Goal: Check status: Check status

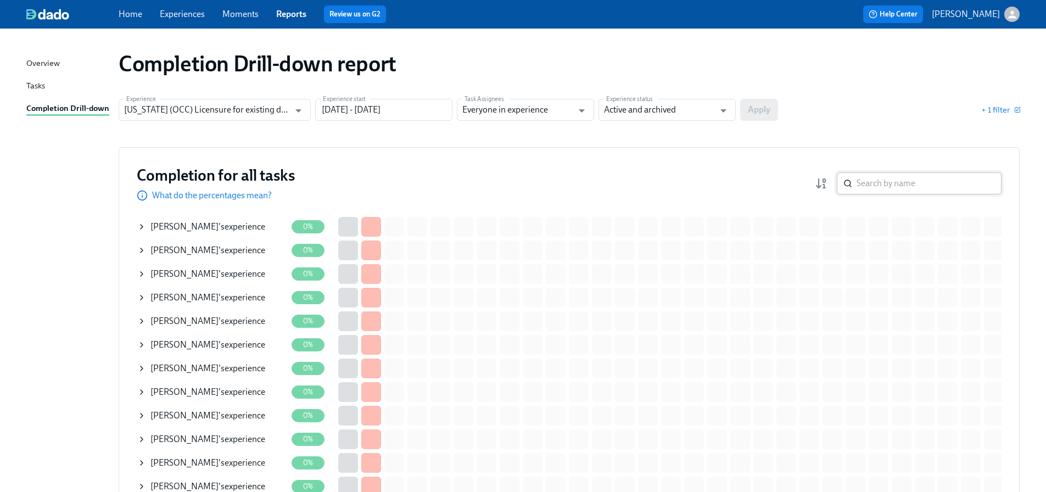
click at [920, 186] on input "search" at bounding box center [929, 183] width 145 height 22
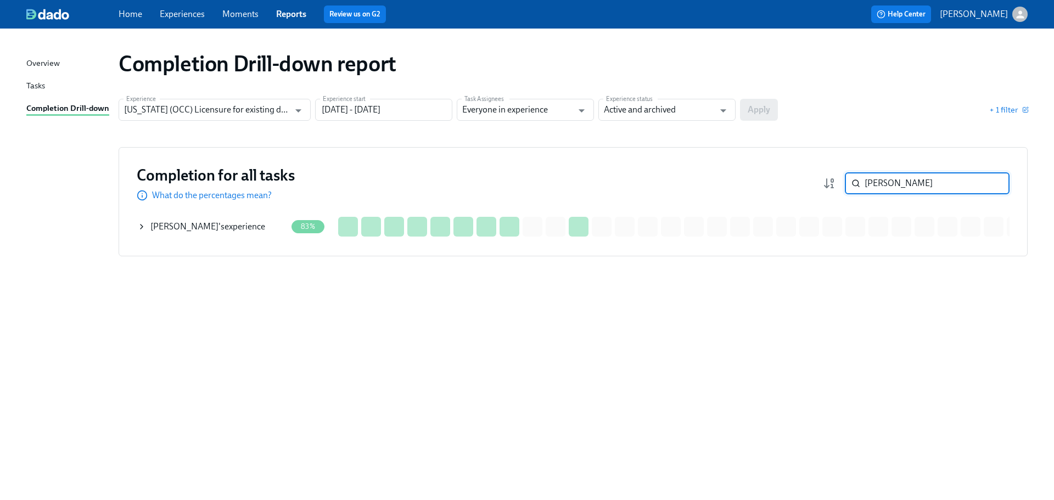
type input "farzin"
click at [254, 221] on div "Farzin Farahmandnia 's experience" at bounding box center [207, 227] width 115 height 12
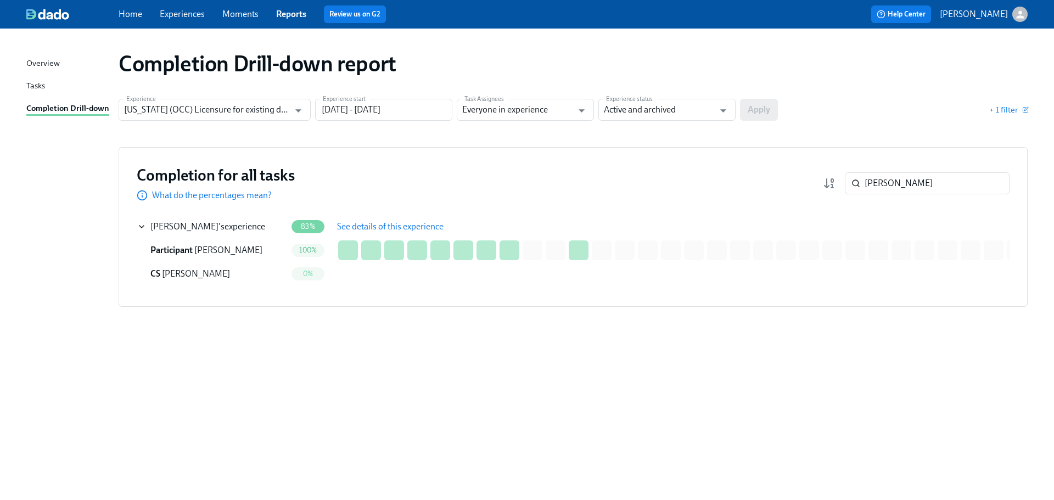
click at [360, 233] on button "See details of this experience" at bounding box center [390, 227] width 122 height 22
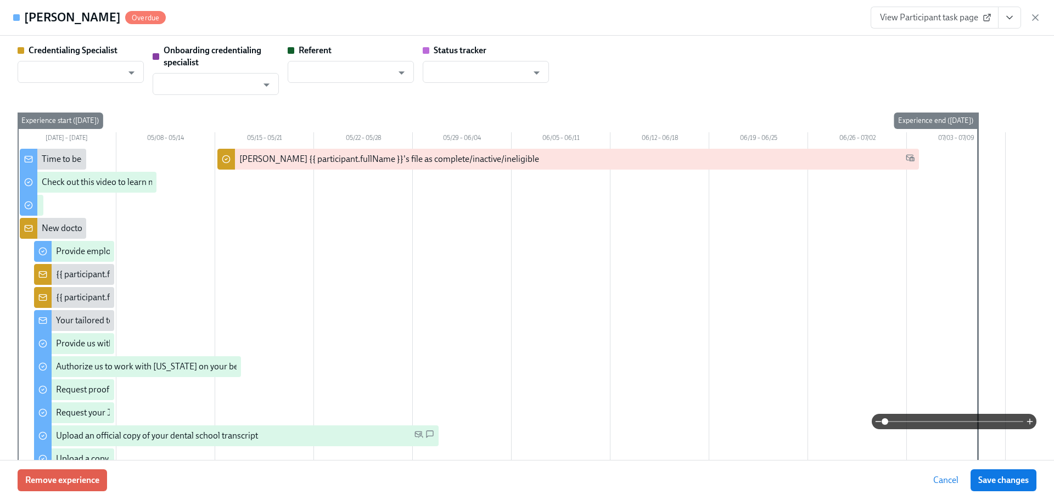
type input "[PERSON_NAME]"
click at [900, 25] on link "View Participant task page" at bounding box center [935, 18] width 128 height 22
click at [1014, 23] on button "View task page" at bounding box center [1009, 18] width 23 height 22
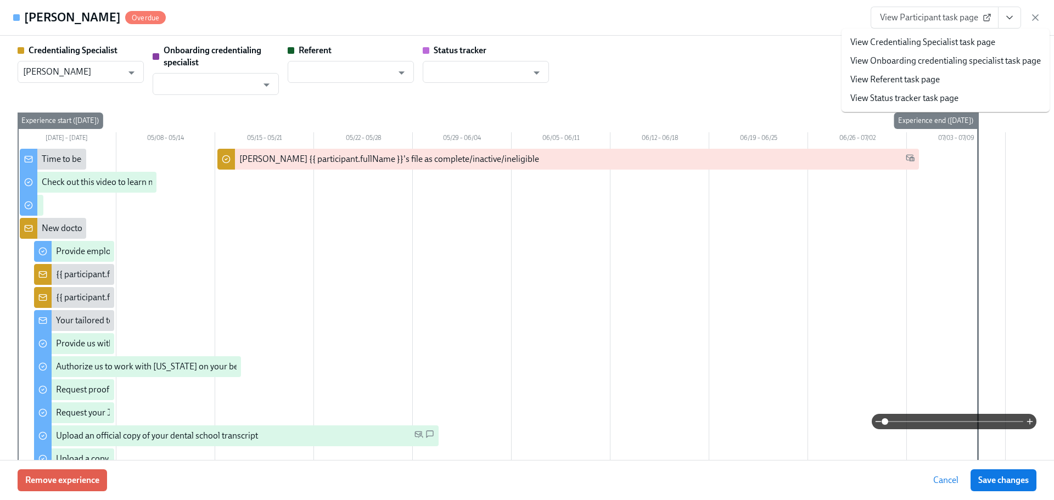
click at [961, 46] on link "View Credentialing Specialist task page" at bounding box center [923, 42] width 145 height 12
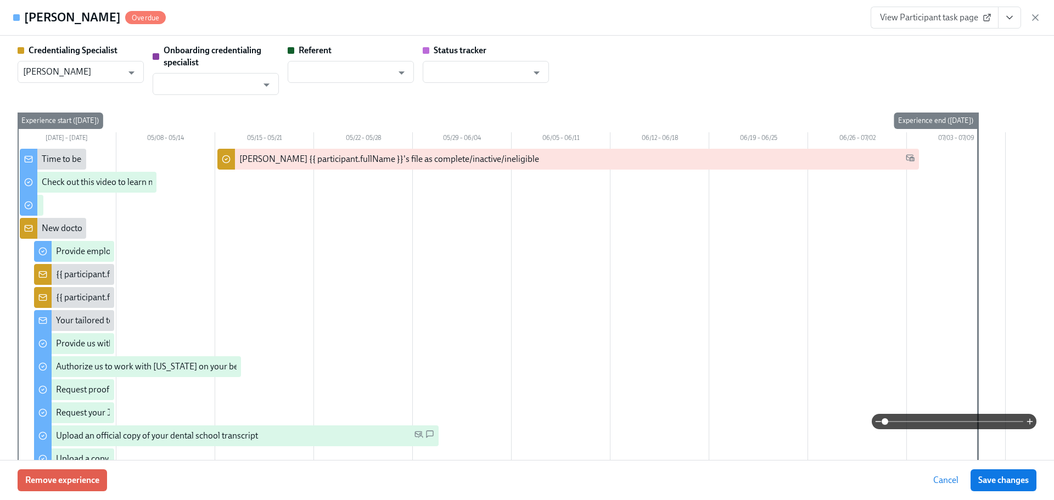
click at [962, 20] on span "View Participant task page" at bounding box center [934, 17] width 109 height 11
click at [1033, 14] on icon "button" at bounding box center [1035, 17] width 11 height 11
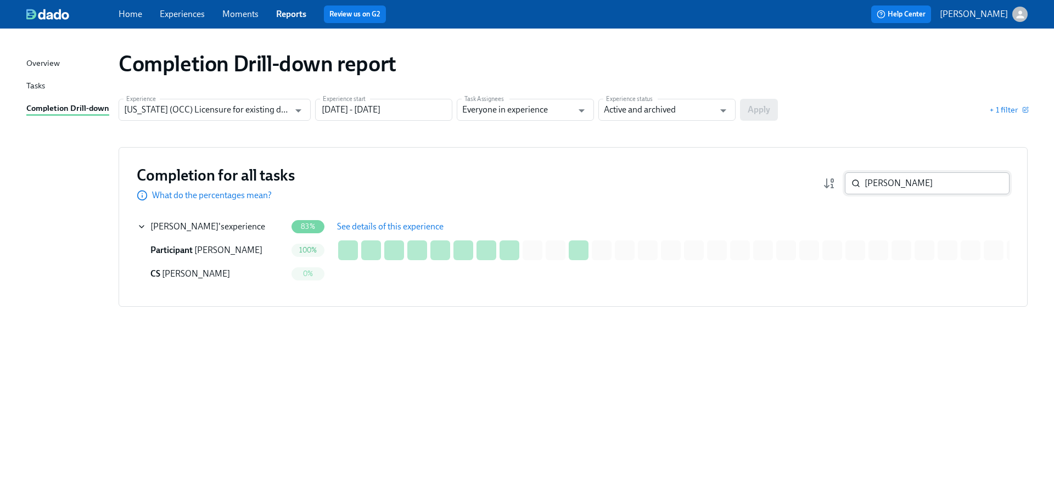
click at [937, 186] on input "farzin" at bounding box center [937, 183] width 145 height 22
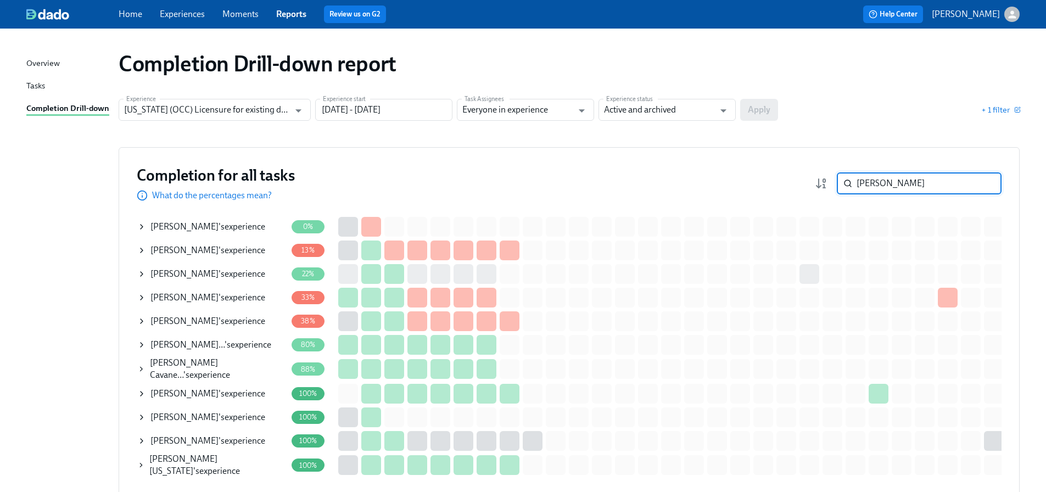
type input "ana"
click at [271, 344] on div "A. Maldonado Sarmie… 's experience" at bounding box center [210, 345] width 121 height 12
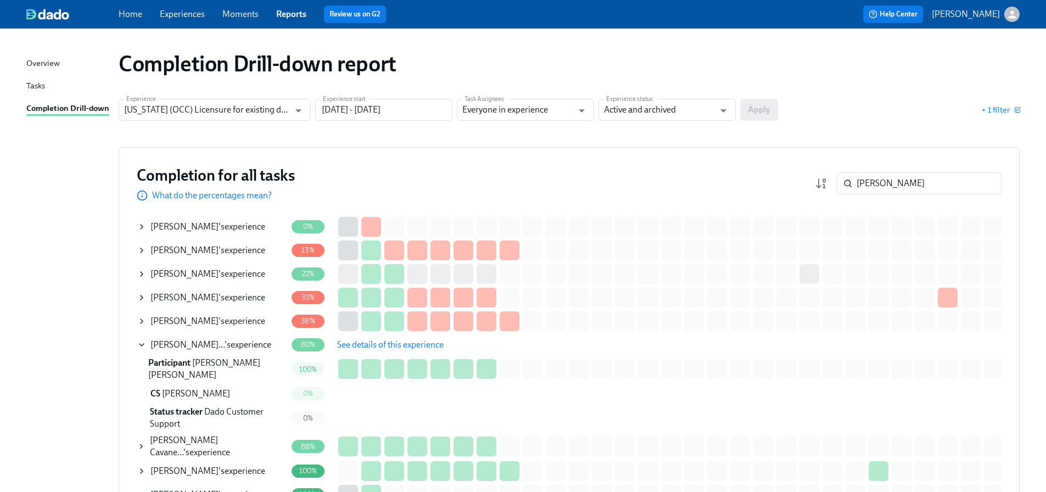
click at [360, 345] on span "See details of this experience" at bounding box center [390, 344] width 107 height 11
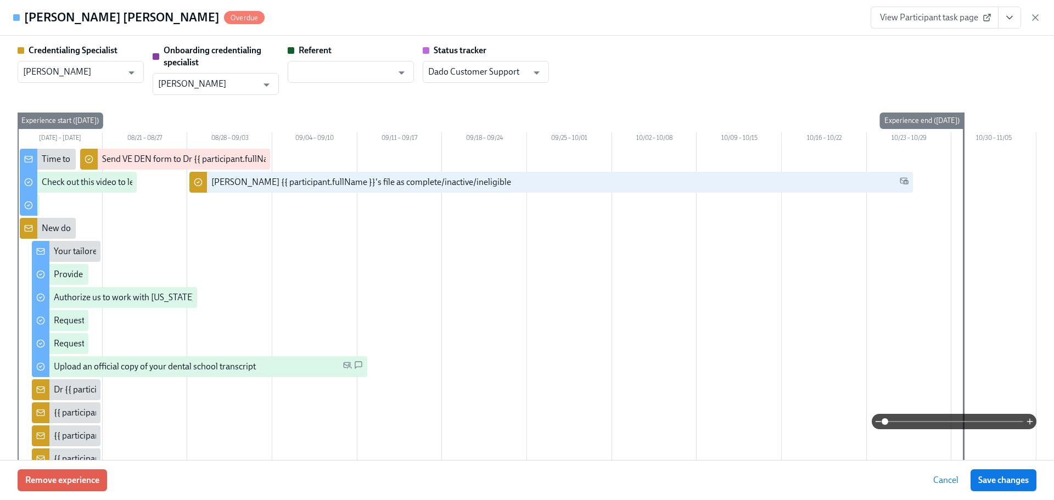
click at [1003, 20] on button "View task page" at bounding box center [1009, 18] width 23 height 22
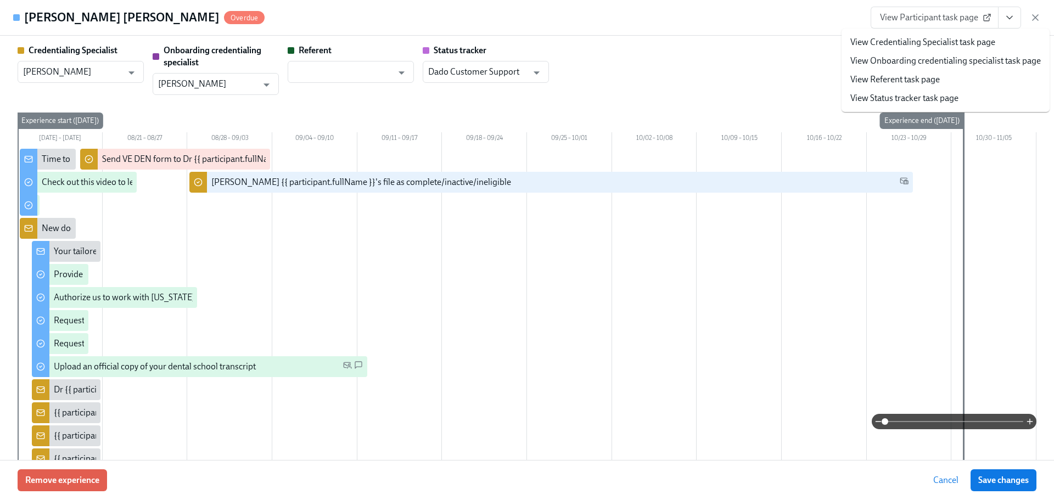
click at [897, 45] on link "View Credentialing Specialist task page" at bounding box center [923, 42] width 145 height 12
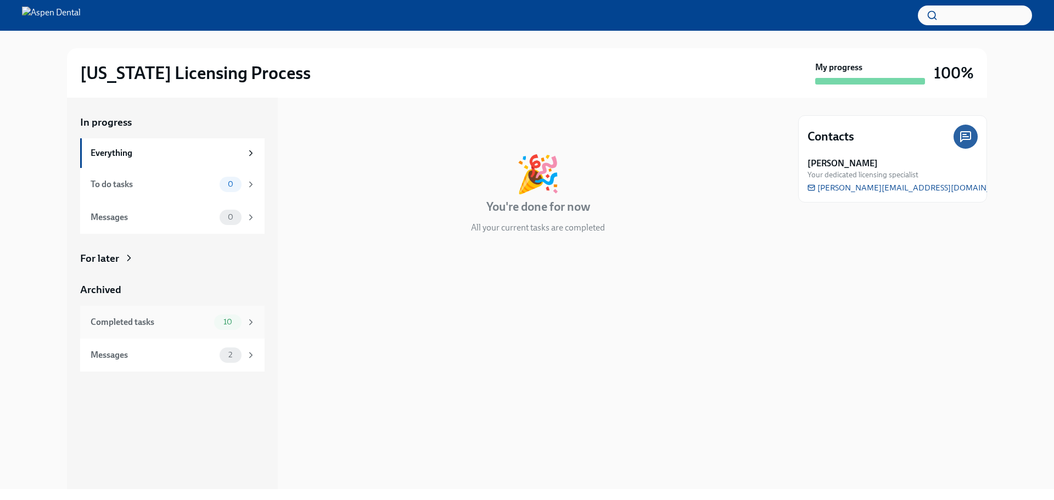
click at [160, 318] on div "Completed tasks" at bounding box center [150, 322] width 119 height 12
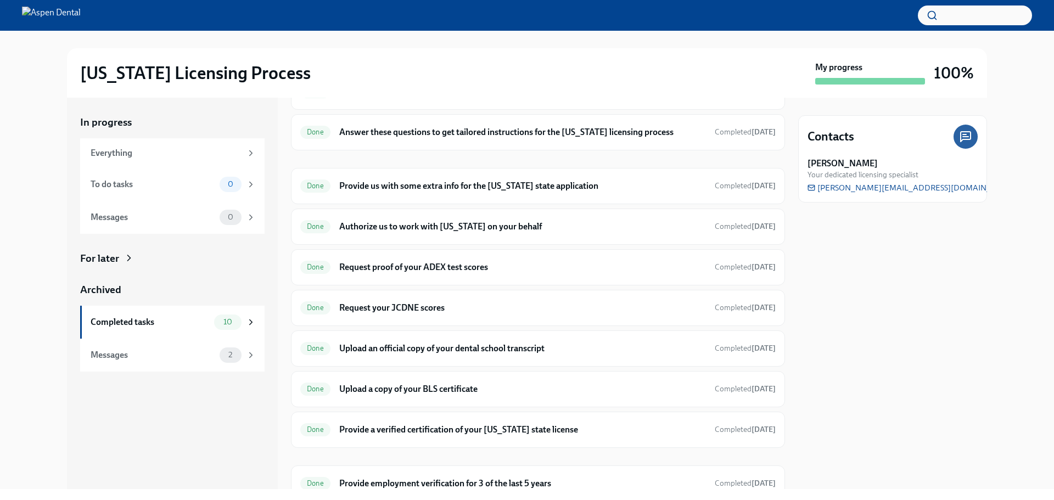
scroll to position [110, 0]
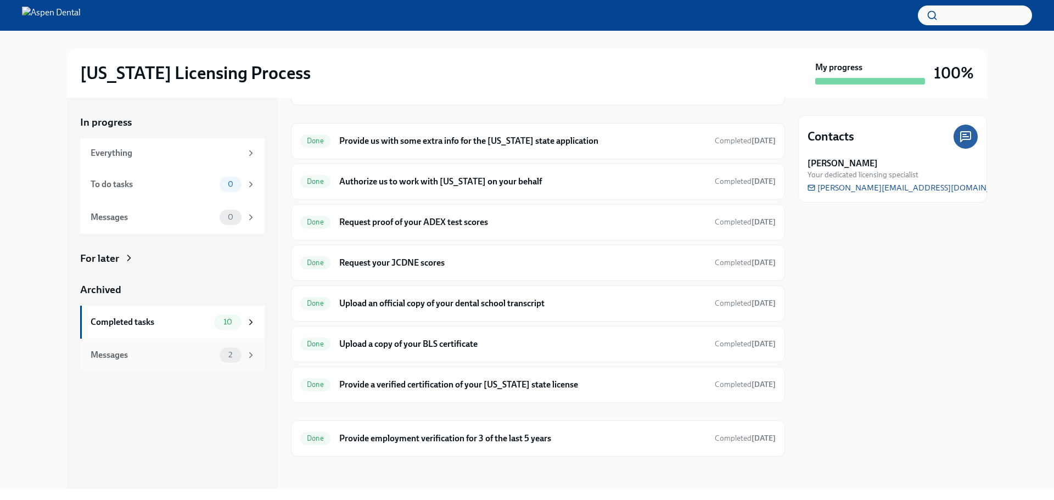
click at [222, 361] on div "2" at bounding box center [231, 355] width 22 height 15
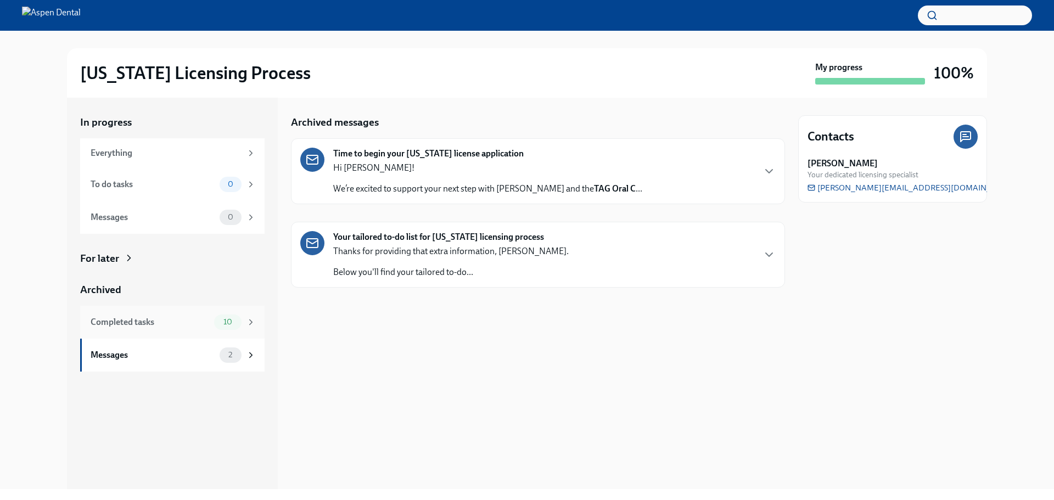
click at [159, 324] on div "Completed tasks" at bounding box center [150, 322] width 119 height 12
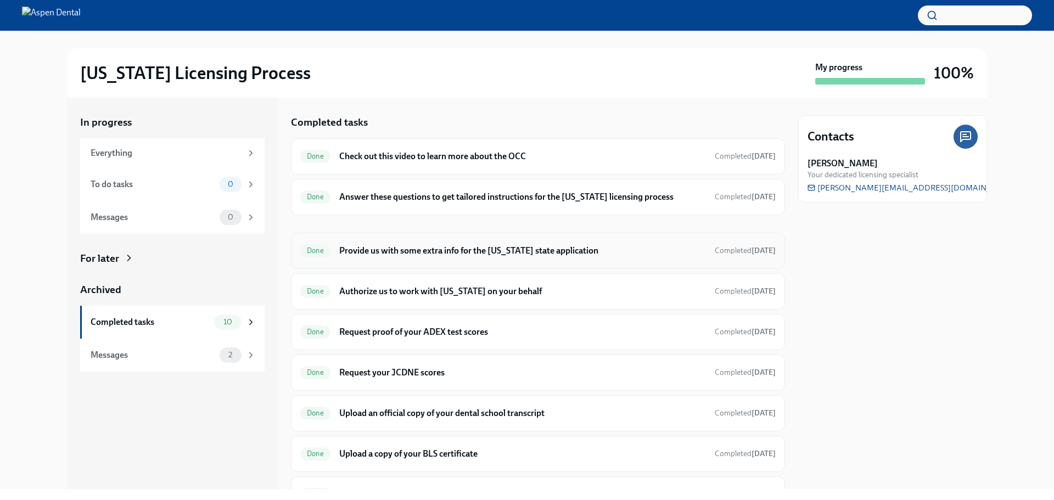
click at [518, 252] on h6 "Provide us with some extra info for the Illinois state application" at bounding box center [522, 251] width 367 height 12
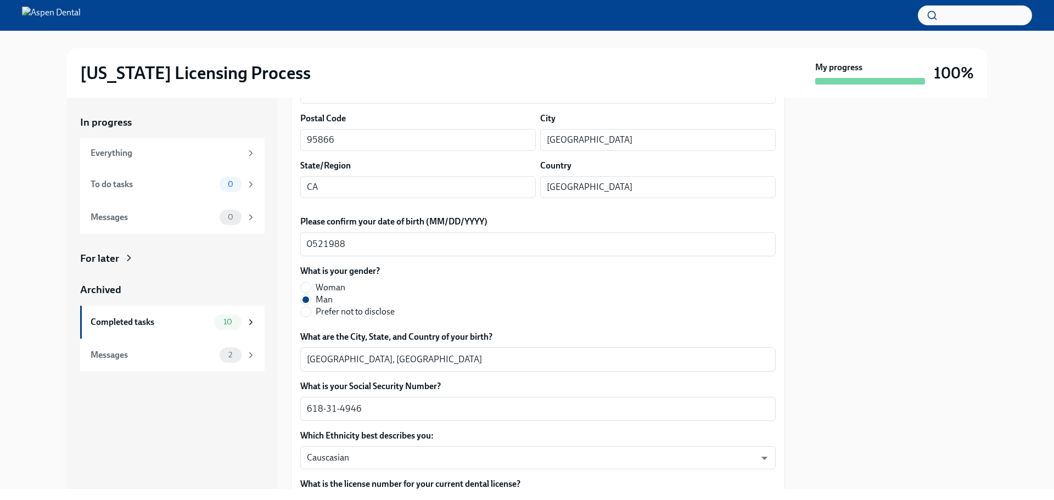
scroll to position [165, 0]
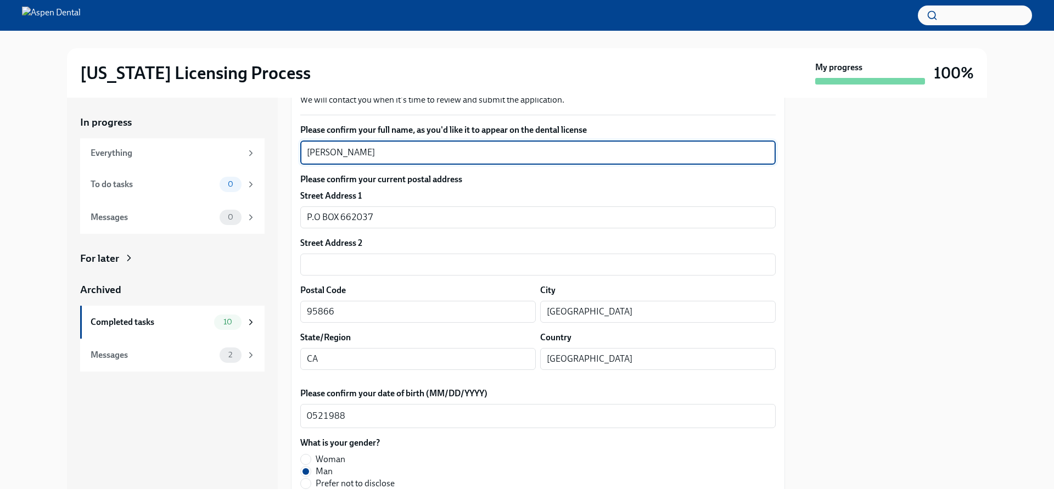
drag, startPoint x: 388, startPoint y: 154, endPoint x: 320, endPoint y: 151, distance: 68.7
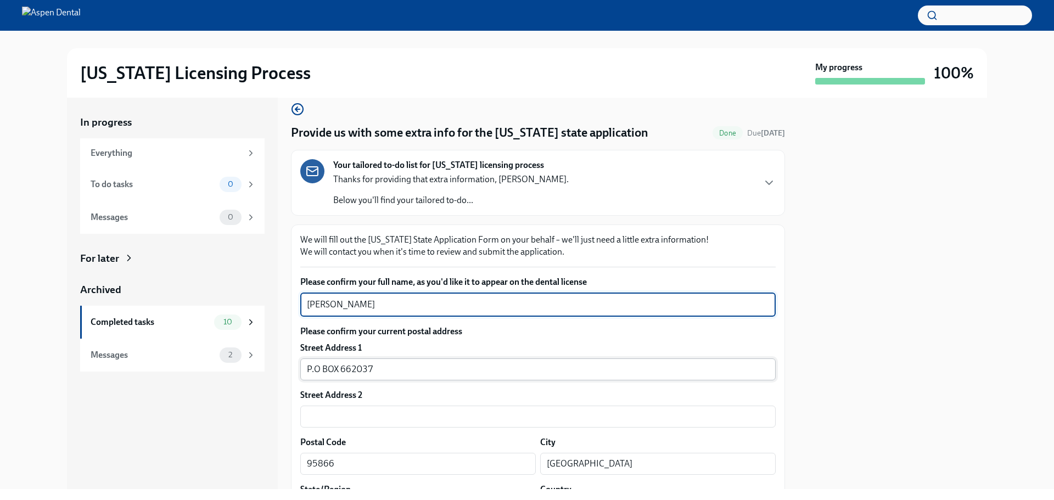
scroll to position [0, 0]
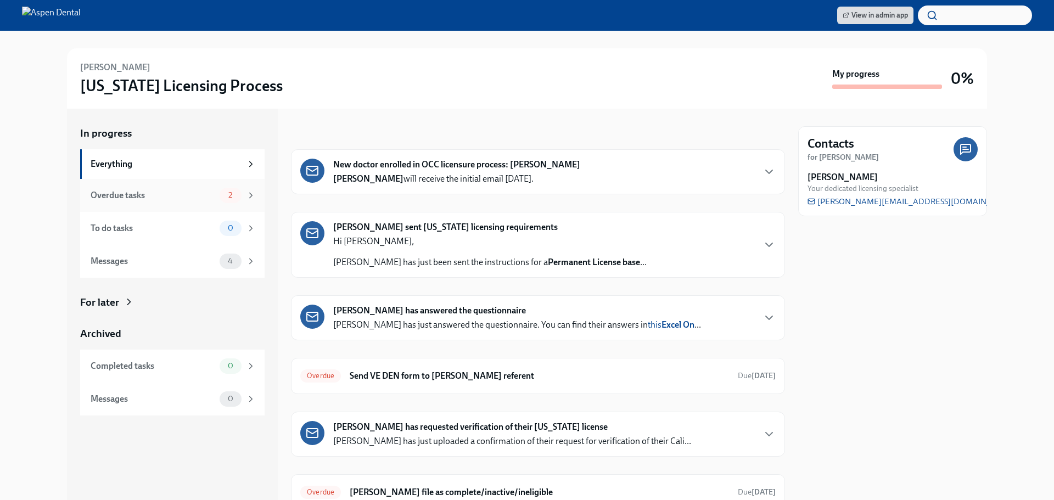
click at [225, 202] on div "2" at bounding box center [231, 195] width 22 height 15
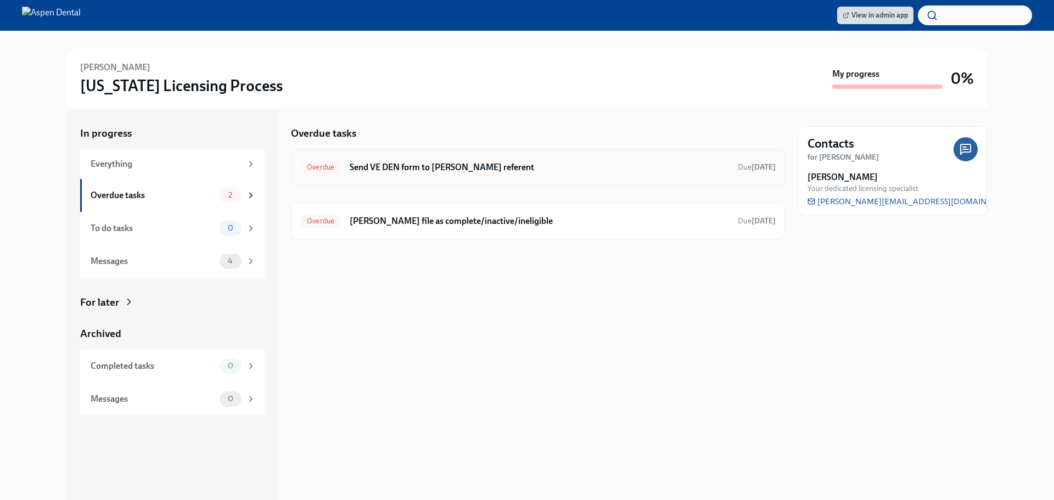
click at [517, 171] on h6 "Send VE DEN form to [PERSON_NAME] referent" at bounding box center [539, 167] width 379 height 12
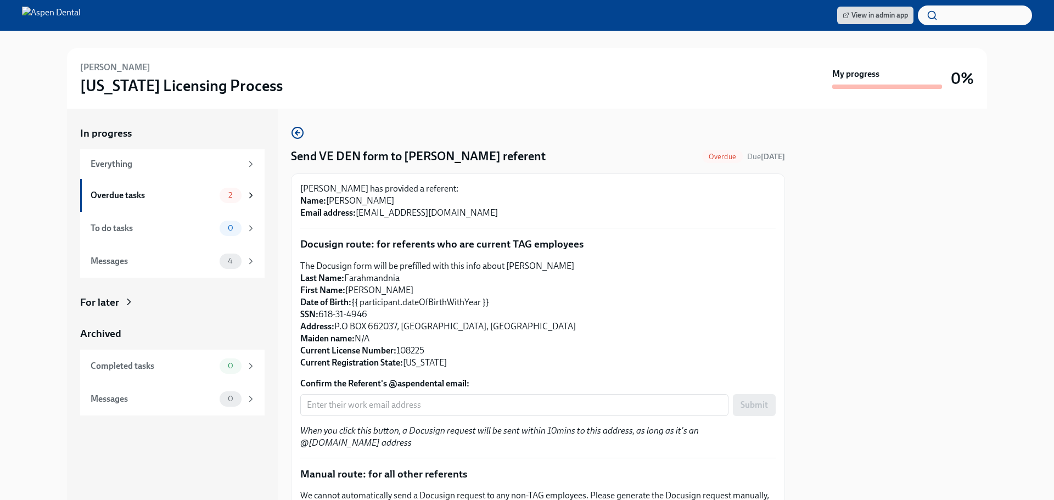
click at [368, 271] on p "The Docusign form will be prefilled with this info about Dr Farzin Farahmandnia…" at bounding box center [537, 314] width 475 height 109
click at [368, 278] on p "The Docusign form will be prefilled with this info about Dr Farzin Farahmandnia…" at bounding box center [537, 314] width 475 height 109
copy p "Farahmandnia"
click at [360, 288] on p "The Docusign form will be prefilled with this info about Dr Farzin Farahmandnia…" at bounding box center [537, 314] width 475 height 109
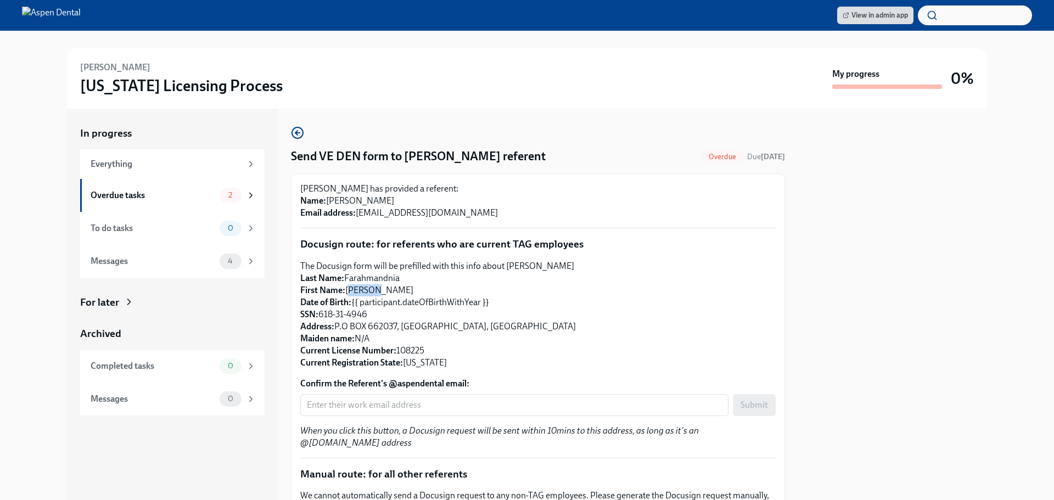
click at [360, 288] on p "The Docusign form will be prefilled with this info about Dr Farzin Farahmandnia…" at bounding box center [537, 314] width 475 height 109
copy p "Farzin"
drag, startPoint x: 476, startPoint y: 325, endPoint x: 337, endPoint y: 327, distance: 139.5
click at [337, 327] on p "The Docusign form will be prefilled with this info about Dr Farzin Farahmandnia…" at bounding box center [537, 314] width 475 height 109
copy p "P.O BOX 662037, Sacramento, CA, 95866"
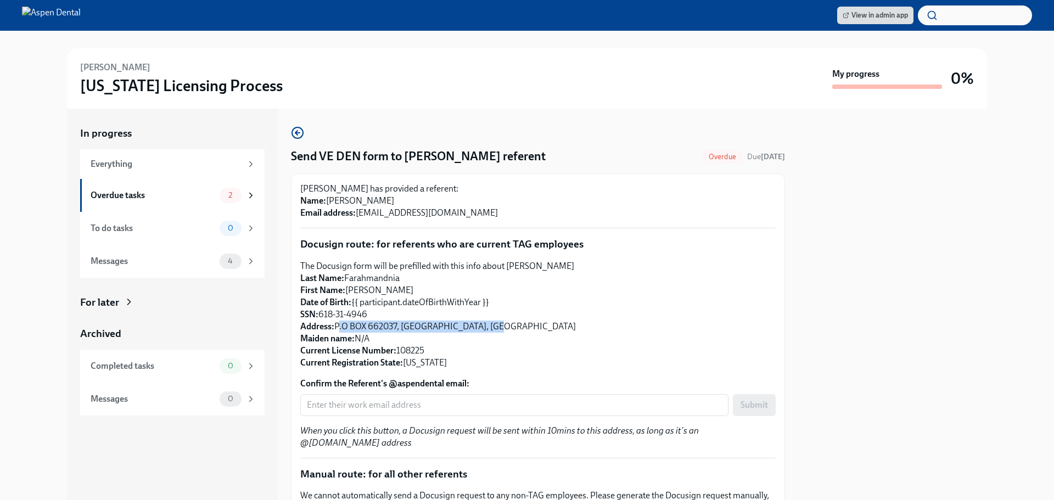
drag, startPoint x: 385, startPoint y: 200, endPoint x: 328, endPoint y: 202, distance: 56.6
click at [328, 202] on p "Dr Farzin Farahmandnia has provided a referent: Name: Ali Radmanesh Email addre…" at bounding box center [537, 201] width 475 height 36
copy p "Ali Radmanesh"
drag, startPoint x: 454, startPoint y: 210, endPoint x: 359, endPoint y: 215, distance: 94.6
click at [359, 215] on p "Dr Farzin Farahmandnia has provided a referent: Name: Ali Radmanesh Email addre…" at bounding box center [537, 201] width 475 height 36
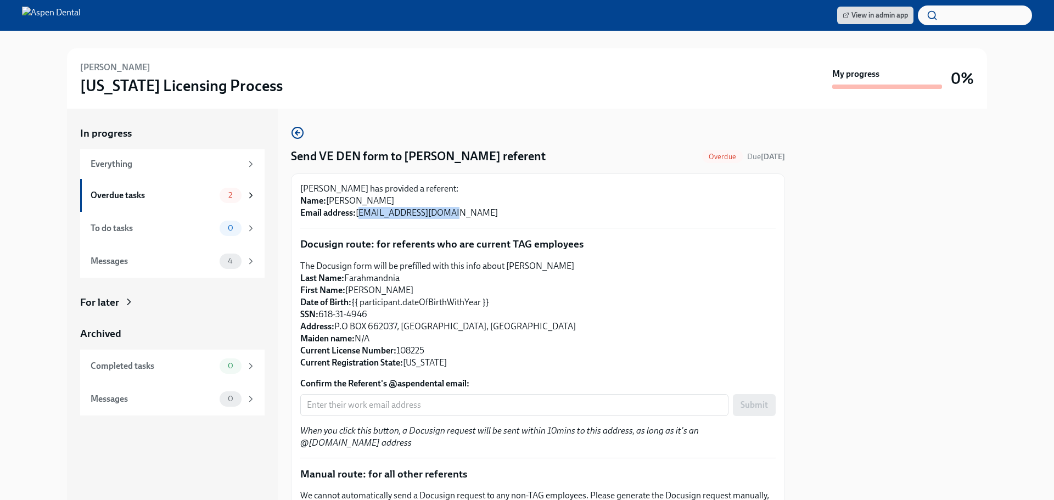
copy p "radmanal@outlook.com"
drag, startPoint x: 390, startPoint y: 198, endPoint x: 330, endPoint y: 200, distance: 59.9
click at [330, 200] on p "Dr Farzin Farahmandnia has provided a referent: Name: Ali Radmanesh Email addre…" at bounding box center [537, 201] width 475 height 36
copy p "Ali Radmanesh"
drag, startPoint x: 399, startPoint y: 323, endPoint x: 339, endPoint y: 328, distance: 60.1
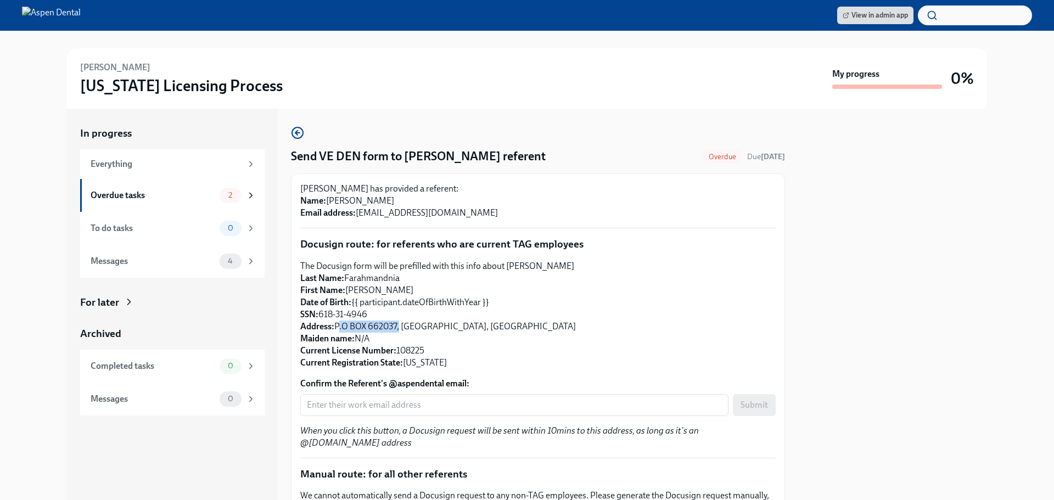
click at [338, 329] on p "The Docusign form will be prefilled with this info about Dr Farzin Farahmandnia…" at bounding box center [537, 314] width 475 height 109
copy p "P.O BOX 662037"
click at [422, 327] on p "The Docusign form will be prefilled with this info about Dr Farzin Farahmandnia…" at bounding box center [537, 314] width 475 height 109
copy p "Sacramento"
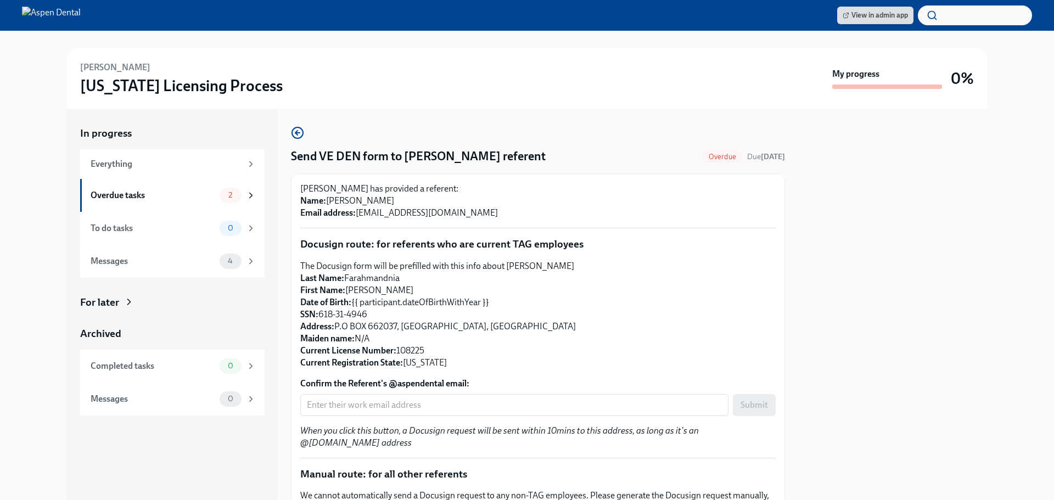
click at [478, 324] on p "The Docusign form will be prefilled with this info about Dr Farzin Farahmandnia…" at bounding box center [537, 314] width 475 height 109
copy p "95866"
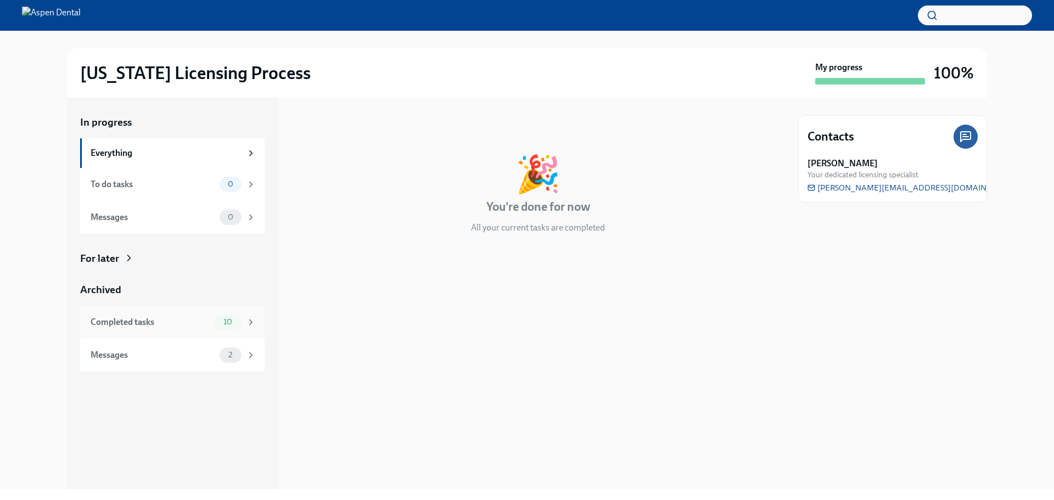
click at [174, 319] on div "Completed tasks" at bounding box center [150, 322] width 119 height 12
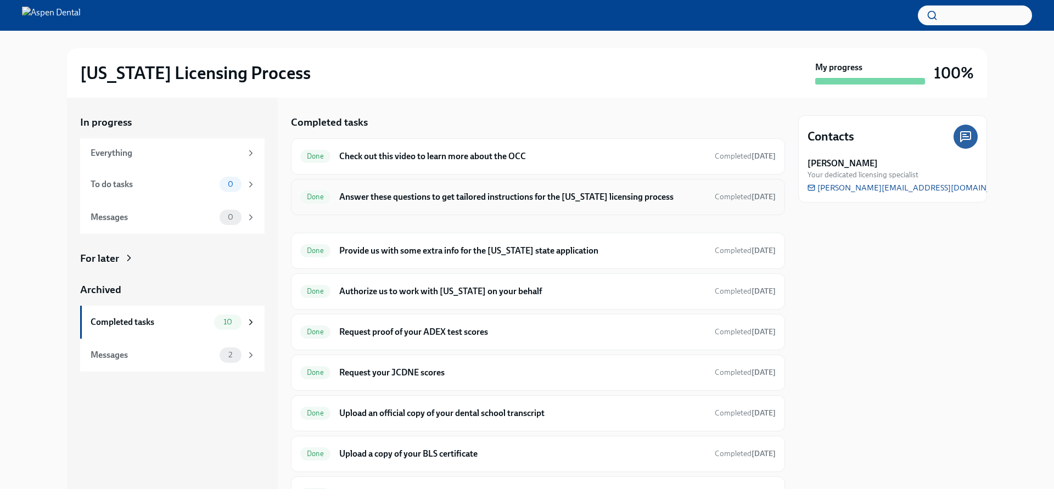
click at [390, 199] on h6 "Answer these questions to get tailored instructions for the [US_STATE] licensin…" at bounding box center [522, 197] width 367 height 12
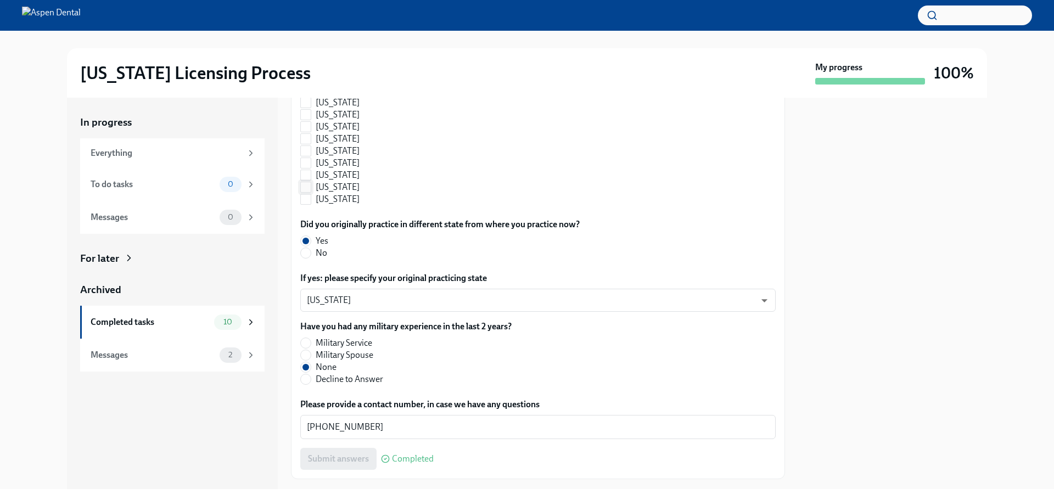
scroll to position [1165, 0]
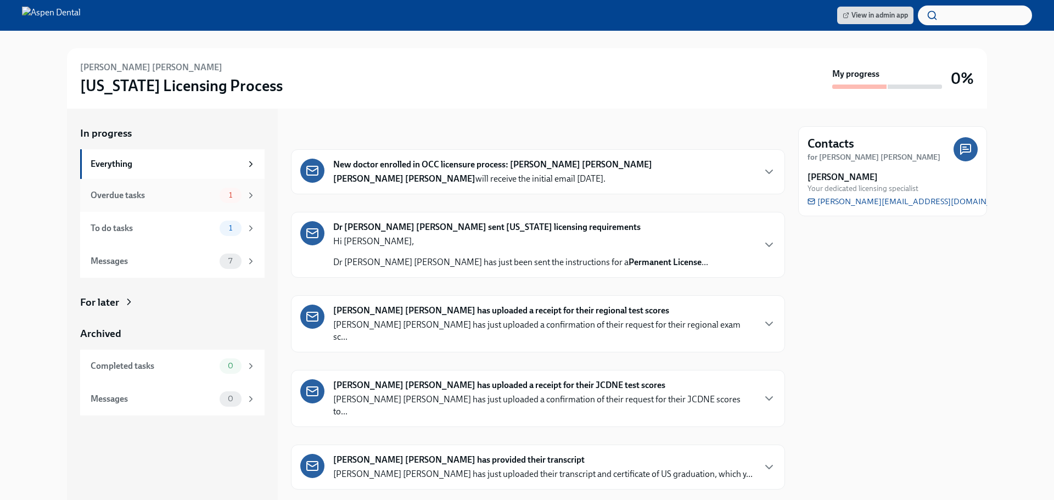
click at [148, 195] on div "Overdue tasks" at bounding box center [153, 195] width 125 height 12
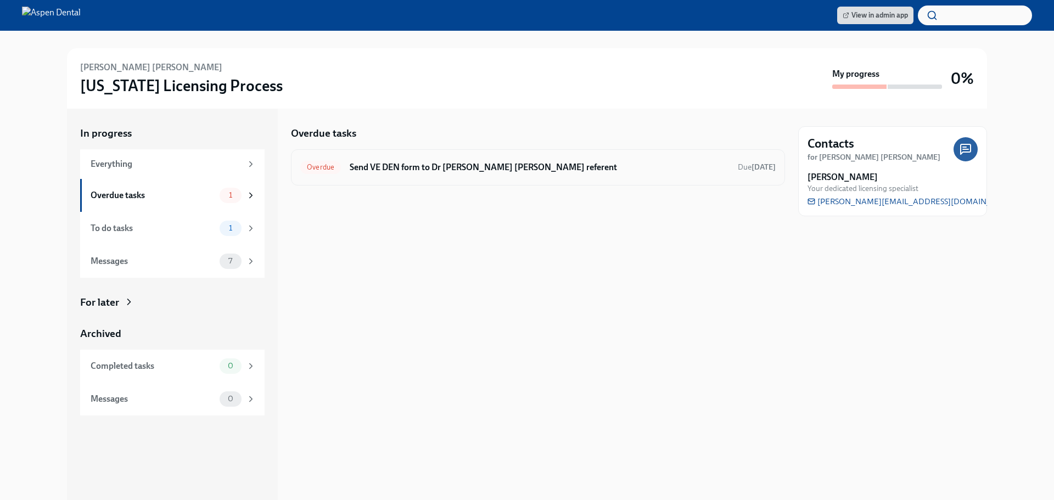
click at [495, 169] on h6 "Send VE DEN form to Dr [PERSON_NAME] [PERSON_NAME] referent" at bounding box center [539, 167] width 379 height 12
